Goal: Task Accomplishment & Management: Complete application form

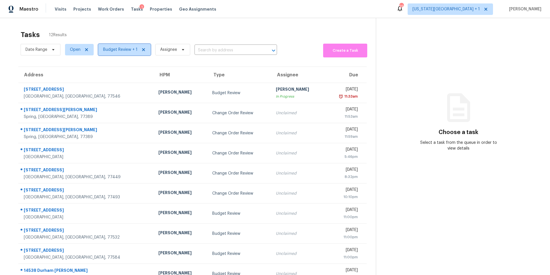
click at [112, 53] on span "Budget Review + 1" at bounding box center [124, 49] width 52 height 11
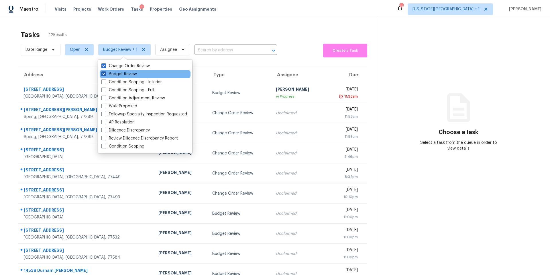
click at [105, 75] on span at bounding box center [103, 73] width 5 height 5
click at [105, 75] on input "Budget Review" at bounding box center [103, 73] width 4 height 4
checkbox input "false"
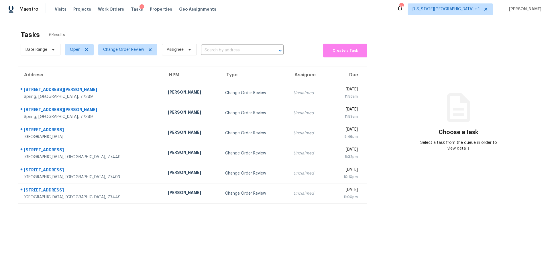
click at [205, 35] on div "Tasks 6 Results" at bounding box center [198, 34] width 355 height 15
click at [132, 50] on span "Change Order Review" at bounding box center [123, 50] width 41 height 6
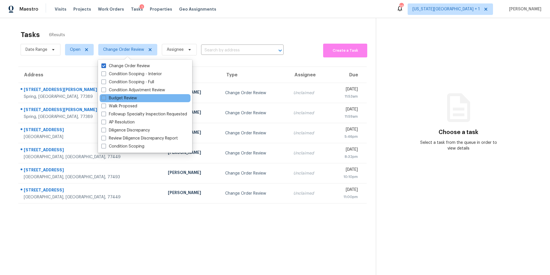
click at [110, 101] on div "Budget Review" at bounding box center [145, 98] width 91 height 8
click at [110, 98] on label "Budget Review" at bounding box center [119, 98] width 36 height 6
click at [105, 98] on input "Budget Review" at bounding box center [103, 97] width 4 height 4
checkbox input "true"
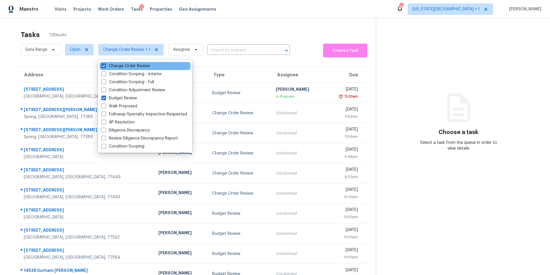
click at [105, 62] on div "Change Order Review" at bounding box center [145, 66] width 91 height 8
click at [104, 65] on span at bounding box center [103, 65] width 5 height 5
click at [104, 65] on input "Change Order Review" at bounding box center [103, 65] width 4 height 4
checkbox input "false"
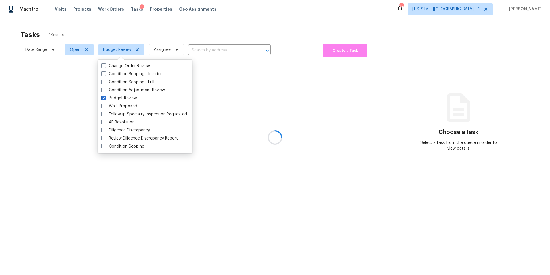
click at [117, 28] on div at bounding box center [275, 137] width 550 height 275
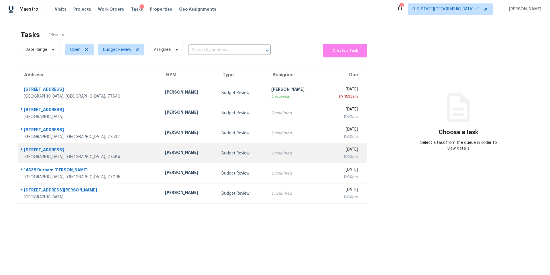
click at [165, 151] on div "[PERSON_NAME]" at bounding box center [188, 152] width 47 height 7
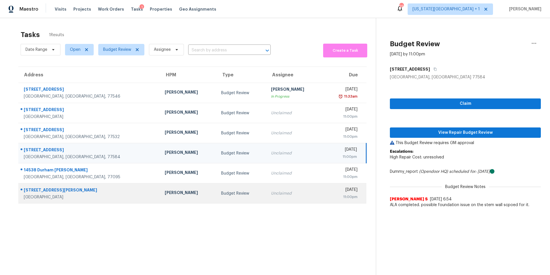
click at [165, 195] on div "[PERSON_NAME]" at bounding box center [188, 192] width 47 height 7
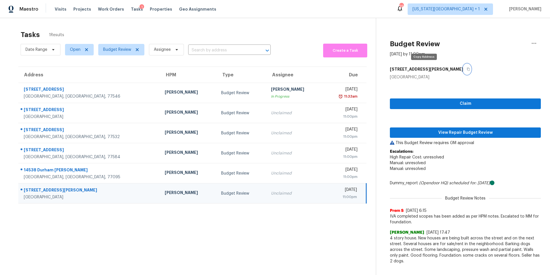
click at [467, 70] on icon "button" at bounding box center [468, 69] width 3 height 3
click at [418, 131] on span "View Repair Budget Review" at bounding box center [466, 132] width 142 height 7
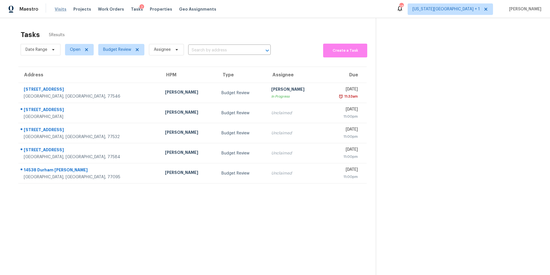
click at [63, 9] on span "Visits" at bounding box center [61, 9] width 12 height 6
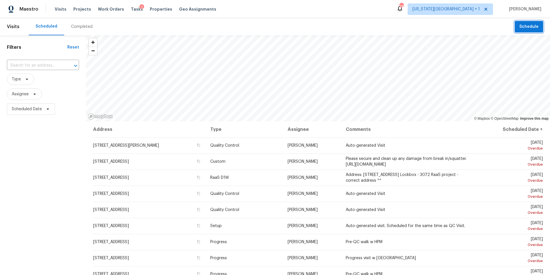
click at [526, 30] on span "Schedule" at bounding box center [529, 26] width 19 height 7
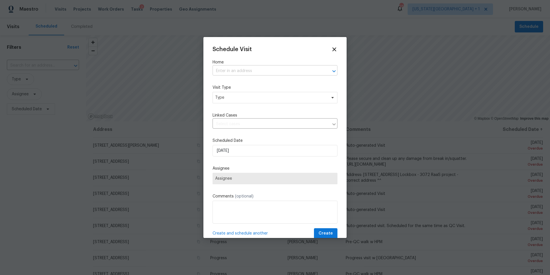
click at [247, 71] on input "text" at bounding box center [267, 70] width 109 height 9
type input "7323"
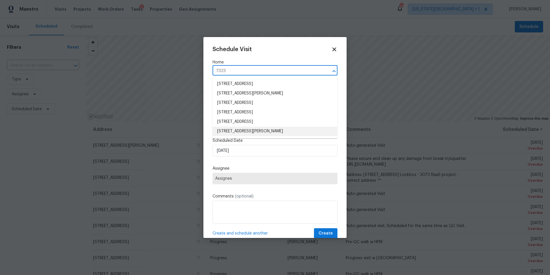
click at [227, 129] on li "7323 Collins Manor Dr, Spring, TX 77389" at bounding box center [275, 130] width 125 height 9
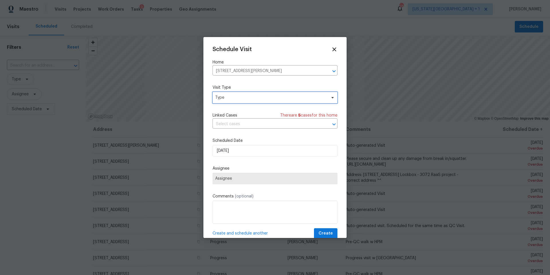
click at [236, 100] on span "Type" at bounding box center [270, 98] width 111 height 6
type input "pro"
click at [226, 135] on div "Progress" at bounding box center [224, 133] width 17 height 6
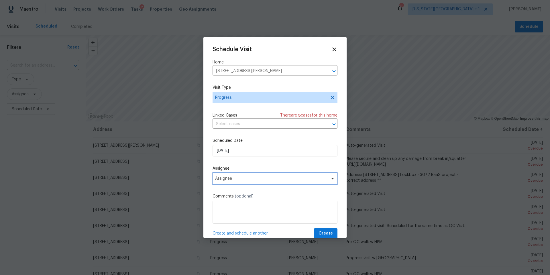
click at [230, 181] on span "Assignee" at bounding box center [271, 178] width 112 height 5
type input "lui"
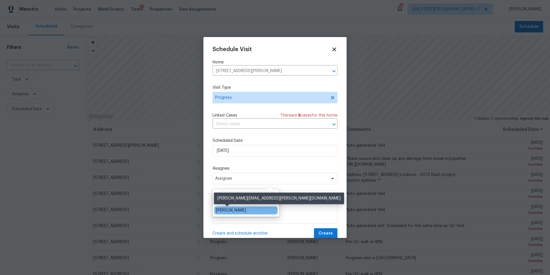
click at [221, 210] on div "[PERSON_NAME]" at bounding box center [231, 210] width 30 height 6
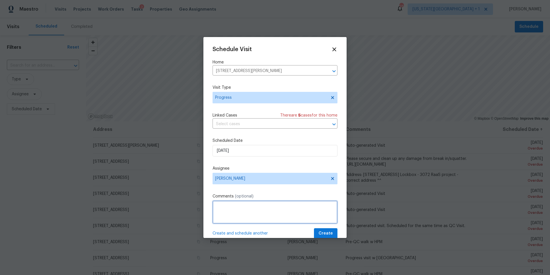
click at [221, 209] on textarea at bounding box center [275, 211] width 125 height 23
type textarea "D1W"
click at [323, 234] on span "Create" at bounding box center [326, 233] width 14 height 7
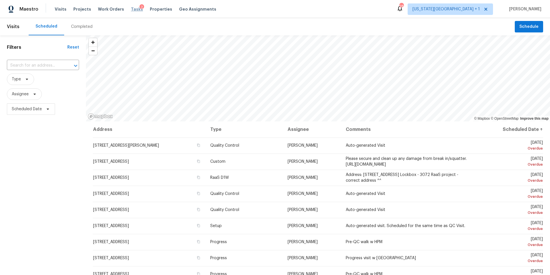
click at [134, 10] on span "Tasks" at bounding box center [137, 9] width 12 height 4
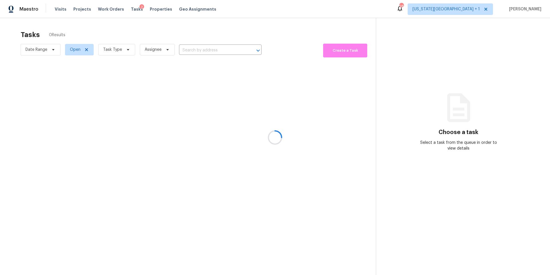
click at [111, 52] on div at bounding box center [275, 137] width 550 height 275
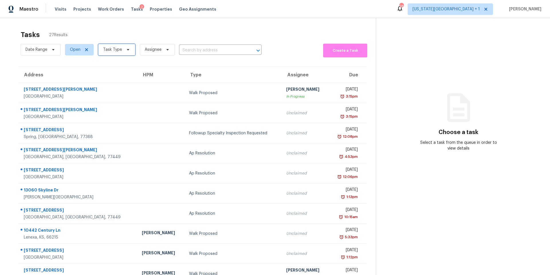
click at [111, 52] on span "Task Type" at bounding box center [112, 50] width 19 height 6
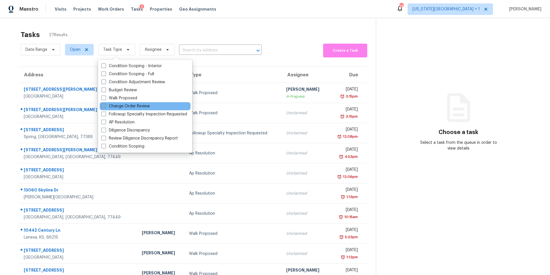
click at [110, 106] on label "Change Order Review" at bounding box center [125, 106] width 48 height 6
click at [105, 106] on input "Change Order Review" at bounding box center [103, 105] width 4 height 4
checkbox input "true"
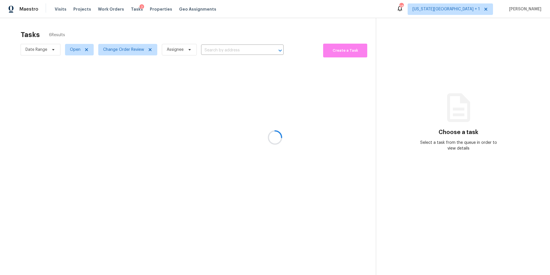
click at [141, 29] on div at bounding box center [275, 137] width 550 height 275
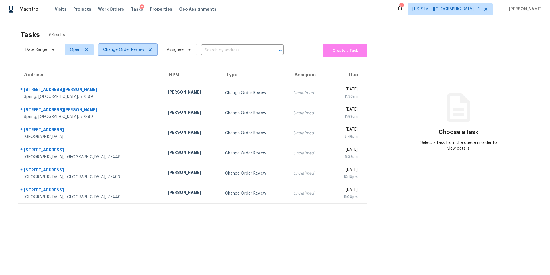
click at [130, 50] on span "Change Order Review" at bounding box center [123, 50] width 41 height 6
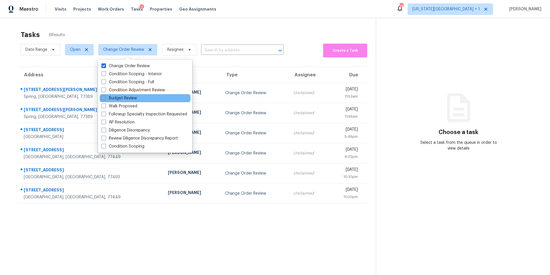
click at [111, 98] on label "Budget Review" at bounding box center [119, 98] width 36 height 6
click at [105, 98] on input "Budget Review" at bounding box center [103, 97] width 4 height 4
checkbox input "true"
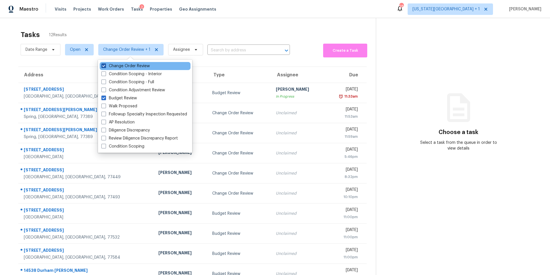
click at [106, 68] on label "Change Order Review" at bounding box center [125, 66] width 48 height 6
click at [105, 67] on input "Change Order Review" at bounding box center [103, 65] width 4 height 4
checkbox input "false"
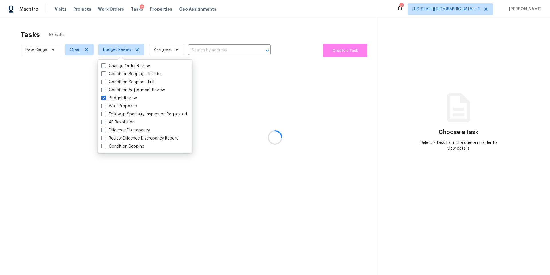
click at [122, 31] on div at bounding box center [275, 137] width 550 height 275
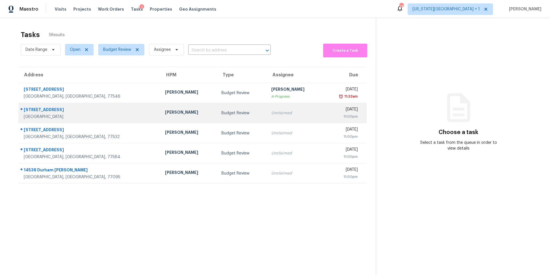
click at [165, 112] on div "[PERSON_NAME]" at bounding box center [188, 112] width 47 height 7
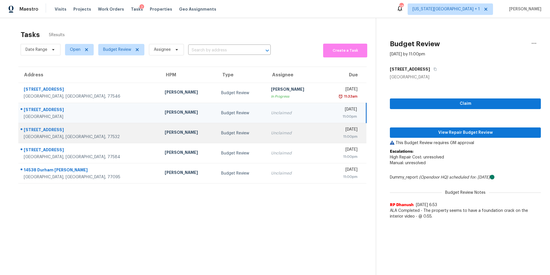
click at [165, 132] on div "Andy Taylor" at bounding box center [188, 132] width 47 height 7
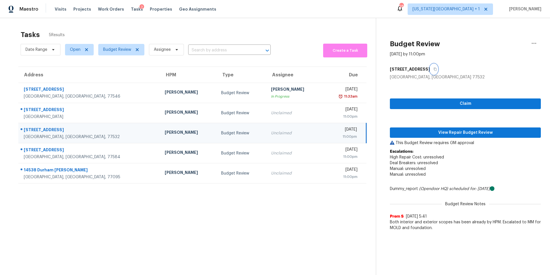
click at [434, 71] on button "button" at bounding box center [434, 69] width 8 height 10
click at [415, 131] on span "View Repair Budget Review" at bounding box center [466, 132] width 142 height 7
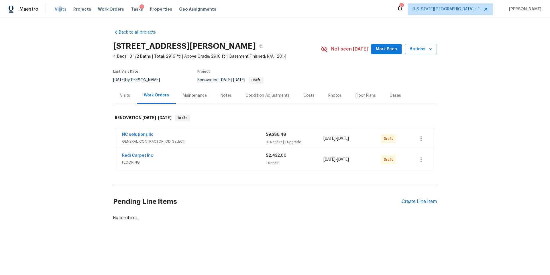
click at [58, 10] on span "Visits" at bounding box center [61, 9] width 12 height 6
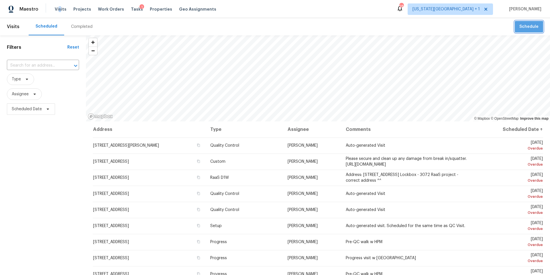
click at [522, 30] on span "Schedule" at bounding box center [529, 26] width 19 height 7
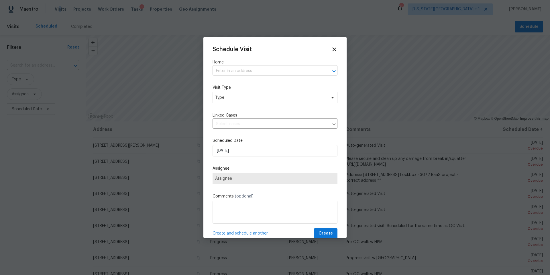
click at [297, 72] on input "text" at bounding box center [267, 70] width 109 height 9
type input "11603"
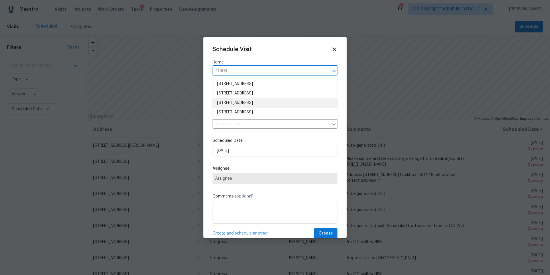
click at [266, 111] on li "11603 Inwood Dr, Houston, TX 77077" at bounding box center [275, 111] width 125 height 9
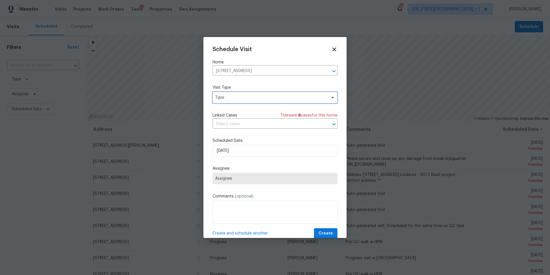
click at [253, 97] on span "Type" at bounding box center [270, 98] width 111 height 6
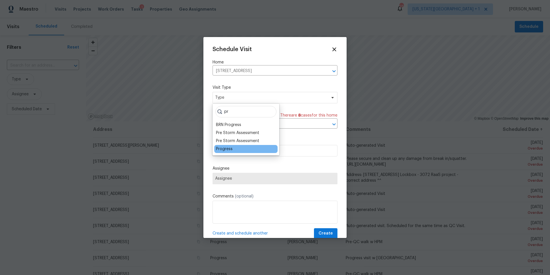
type input "pr"
click at [215, 151] on div "Progress" at bounding box center [245, 149] width 63 height 8
click at [228, 150] on div "Progress" at bounding box center [224, 149] width 17 height 6
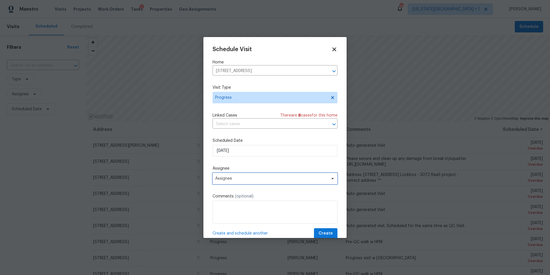
click at [238, 180] on span "Assignee" at bounding box center [271, 178] width 112 height 5
type input "luis"
click at [227, 215] on div "luis Luis Chavez" at bounding box center [246, 203] width 67 height 28
click at [227, 210] on div "[PERSON_NAME]" at bounding box center [231, 210] width 30 height 6
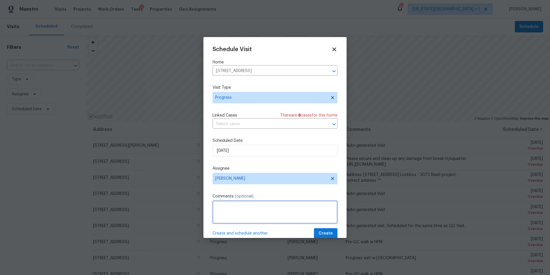
click at [227, 210] on textarea at bounding box center [275, 211] width 125 height 23
type textarea "D1W"
click at [322, 232] on span "Create" at bounding box center [326, 233] width 14 height 7
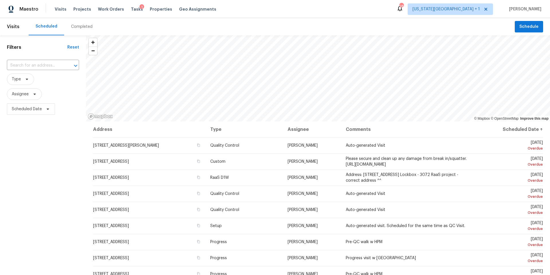
click at [74, 26] on div "Completed" at bounding box center [81, 27] width 21 height 6
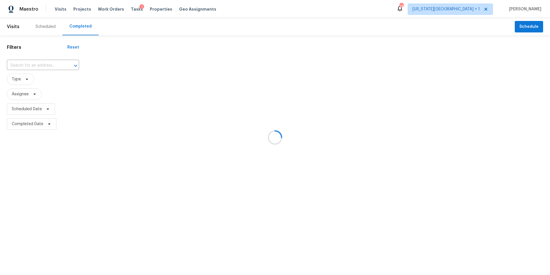
click at [30, 66] on div at bounding box center [275, 137] width 550 height 275
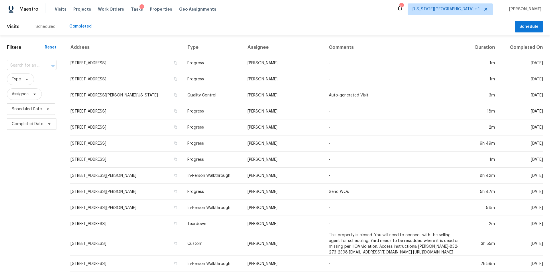
click at [30, 66] on input "text" at bounding box center [24, 65] width 34 height 9
paste input "3638 Lake Breeze Ln, Crosby, TX 77532"
type input "3638 Lake Breeze Ln, Crosby, TX 77532"
click at [29, 85] on li "3638 Lake Breeze Ln, Crosby, TX 77532" at bounding box center [31, 81] width 49 height 15
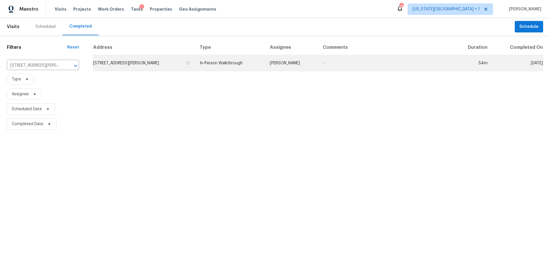
click at [115, 61] on td "3638 Lake Breeze Ln, Crosby, TX 77532" at bounding box center [144, 63] width 102 height 16
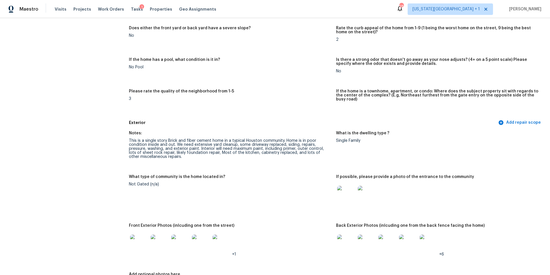
scroll to position [121, 0]
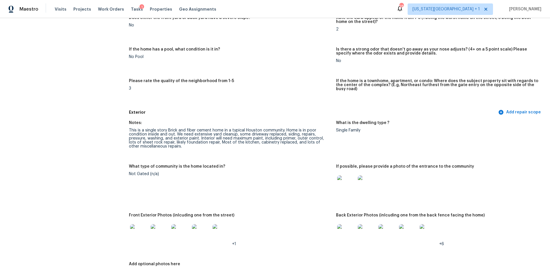
click at [139, 226] on img at bounding box center [139, 233] width 18 height 18
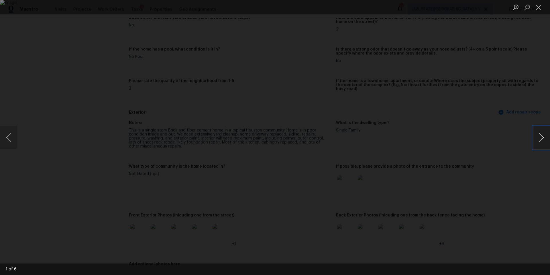
click at [539, 139] on button "Next image" at bounding box center [541, 137] width 17 height 23
click at [511, 116] on div "Lightbox" at bounding box center [275, 137] width 550 height 275
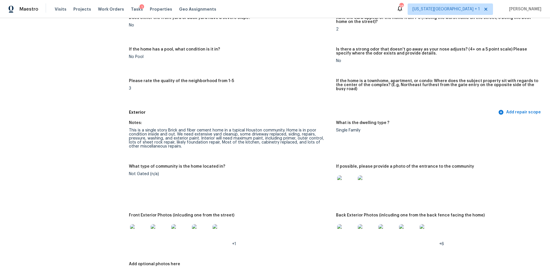
click at [346, 230] on img at bounding box center [346, 233] width 18 height 18
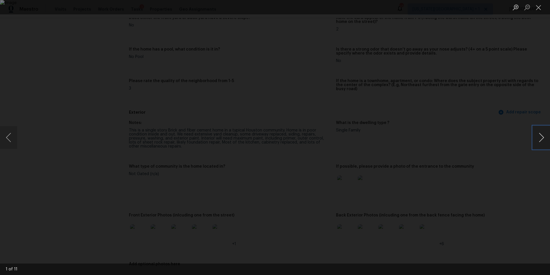
click at [543, 138] on button "Next image" at bounding box center [541, 137] width 17 height 23
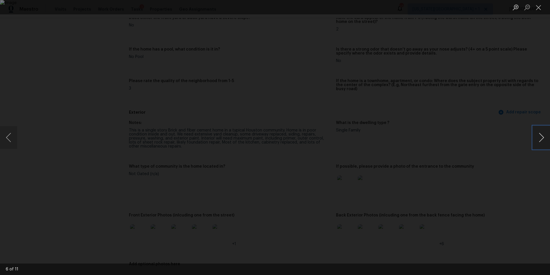
click at [543, 138] on button "Next image" at bounding box center [541, 137] width 17 height 23
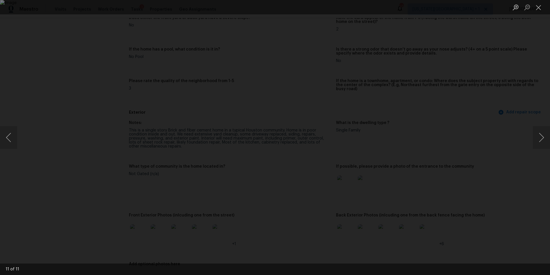
click at [473, 120] on div "Lightbox" at bounding box center [275, 137] width 550 height 275
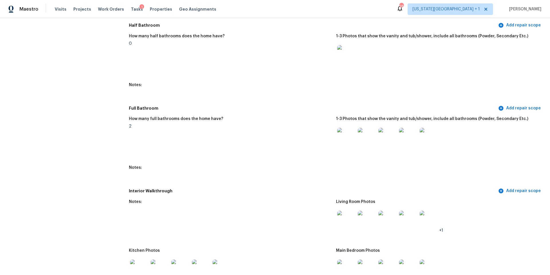
scroll to position [614, 0]
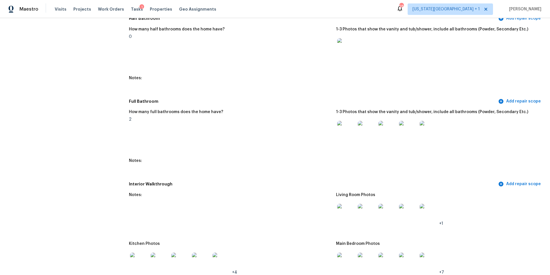
click at [348, 130] on img at bounding box center [346, 130] width 18 height 18
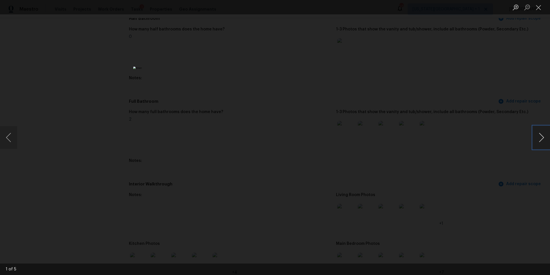
click at [543, 134] on button "Next image" at bounding box center [541, 137] width 17 height 23
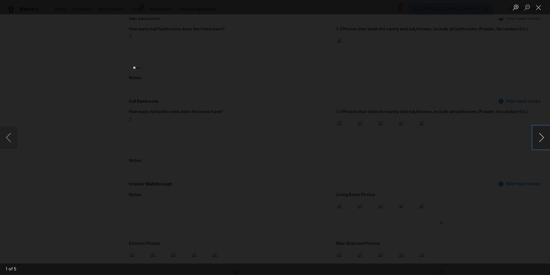
click at [543, 134] on button "Next image" at bounding box center [541, 137] width 17 height 23
click at [8, 142] on button "Previous image" at bounding box center [8, 137] width 17 height 23
click at [529, 134] on div "Lightbox" at bounding box center [275, 137] width 550 height 275
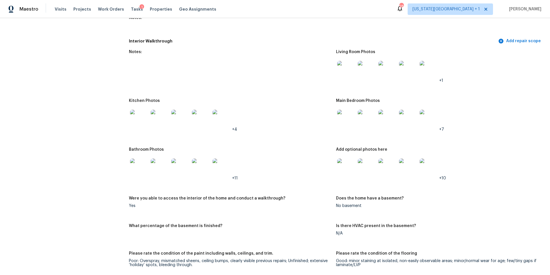
scroll to position [758, 0]
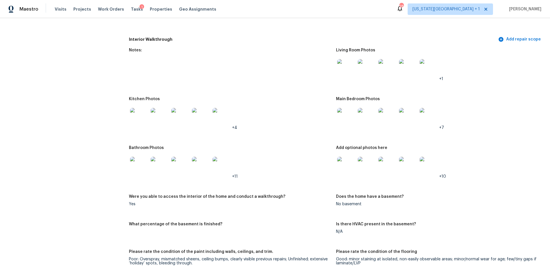
click at [136, 113] on img at bounding box center [139, 117] width 18 height 18
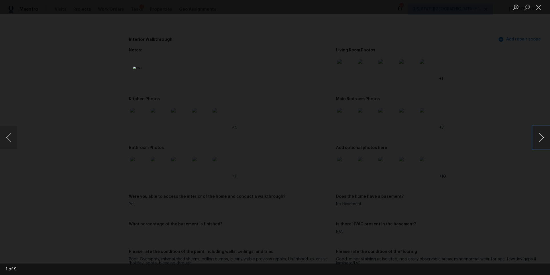
click at [539, 144] on button "Next image" at bounding box center [541, 137] width 17 height 23
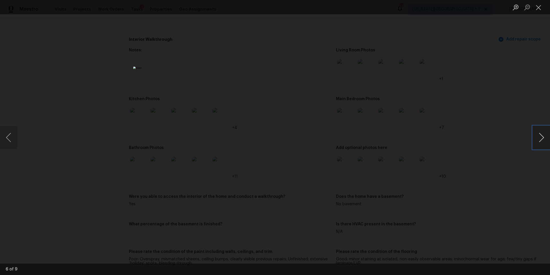
click at [539, 144] on button "Next image" at bounding box center [541, 137] width 17 height 23
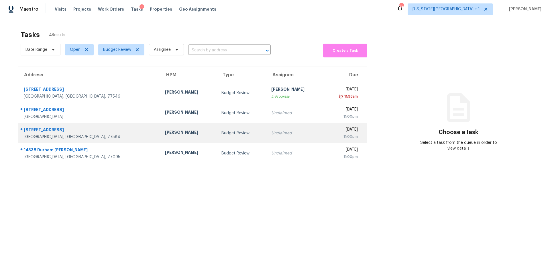
click at [165, 134] on div "[PERSON_NAME]" at bounding box center [188, 132] width 47 height 7
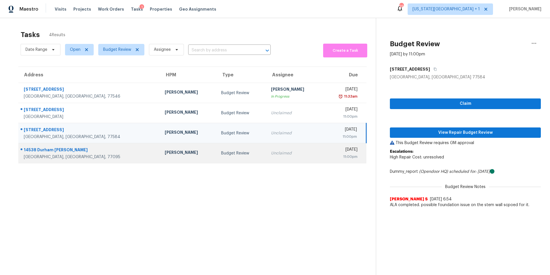
click at [165, 154] on div "[PERSON_NAME]" at bounding box center [188, 152] width 47 height 7
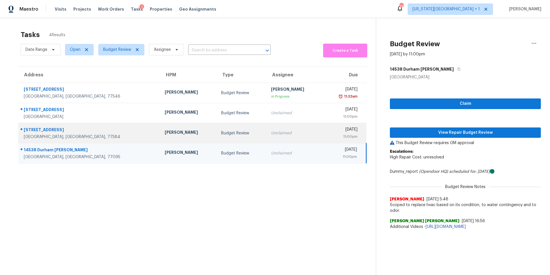
click at [160, 140] on td "[PERSON_NAME]" at bounding box center [188, 133] width 56 height 20
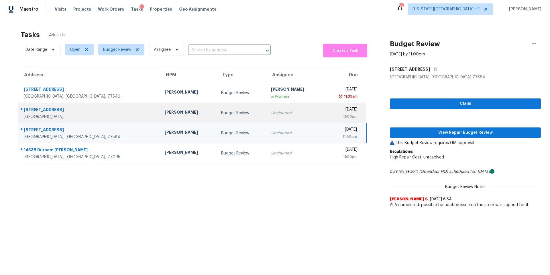
click at [160, 120] on td "[PERSON_NAME]" at bounding box center [188, 113] width 56 height 20
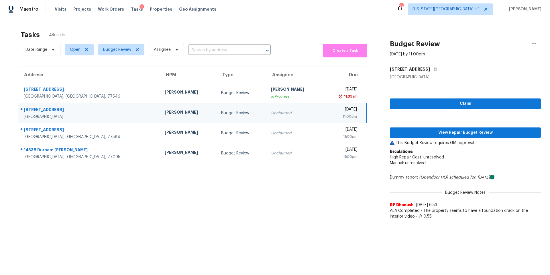
click at [165, 115] on div "[PERSON_NAME]" at bounding box center [188, 112] width 47 height 7
click at [412, 133] on span "View Repair Budget Review" at bounding box center [466, 132] width 142 height 7
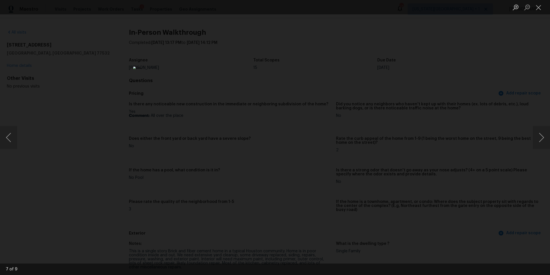
click at [87, 37] on div "Lightbox" at bounding box center [275, 137] width 550 height 275
